Goal: Task Accomplishment & Management: Manage account settings

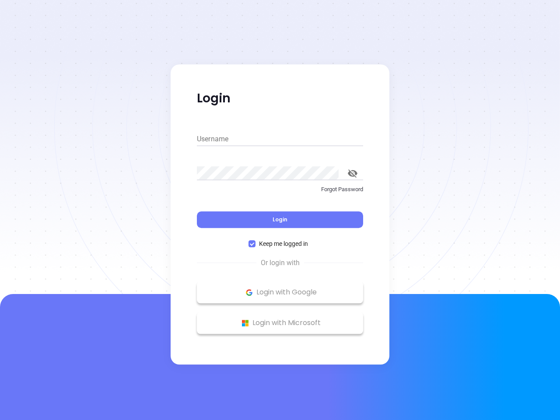
click at [280, 210] on div "Login" at bounding box center [280, 214] width 166 height 27
click at [280, 139] on input "Username" at bounding box center [280, 139] width 166 height 14
click at [353, 173] on icon "toggle password visibility" at bounding box center [353, 173] width 10 height 8
click at [280, 220] on span "Login" at bounding box center [280, 219] width 15 height 7
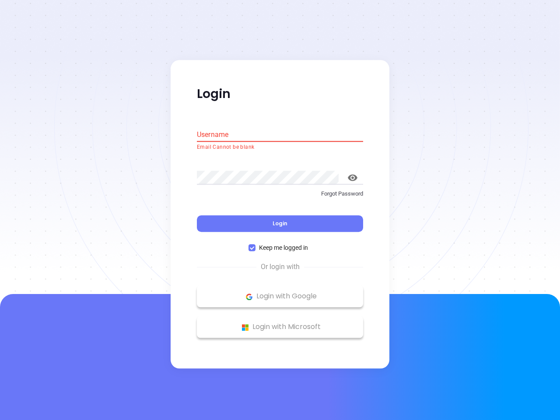
click at [280, 244] on span "Keep me logged in" at bounding box center [284, 248] width 56 height 10
click at [256, 245] on input "Keep me logged in" at bounding box center [252, 248] width 7 height 7
checkbox input "false"
click at [280, 292] on p "Login with Google" at bounding box center [280, 296] width 158 height 13
click at [280, 323] on p "Login with Microsoft" at bounding box center [280, 327] width 158 height 13
